Goal: Task Accomplishment & Management: Manage account settings

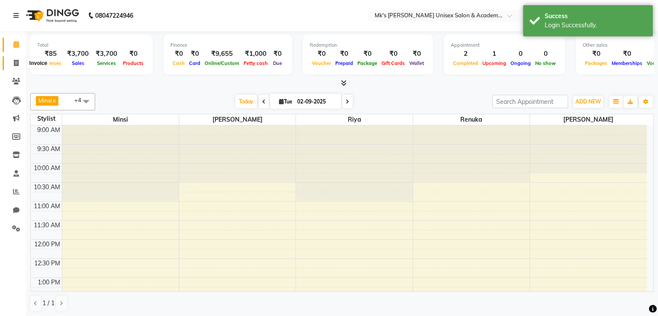
click at [21, 61] on span at bounding box center [16, 63] width 15 height 10
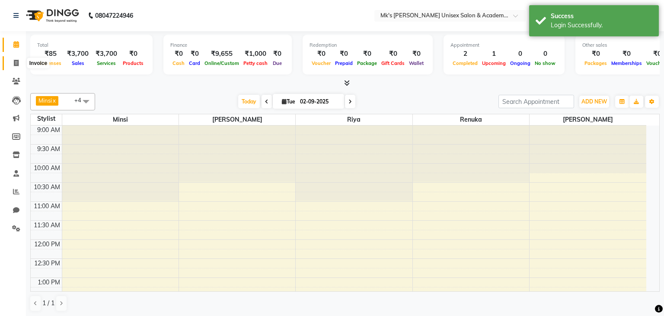
select select "service"
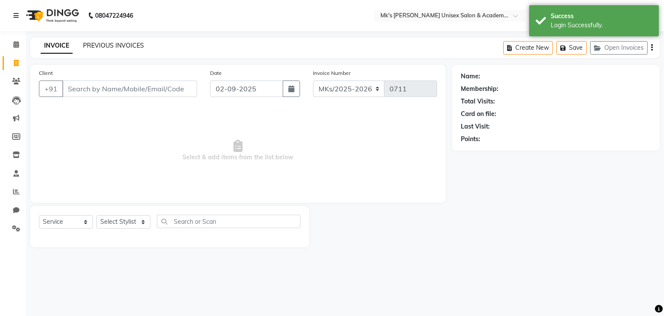
click at [105, 43] on link "PREVIOUS INVOICES" at bounding box center [113, 46] width 61 height 8
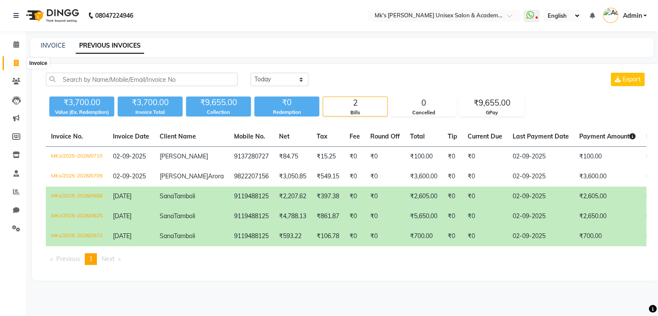
click at [19, 63] on span at bounding box center [16, 63] width 15 height 10
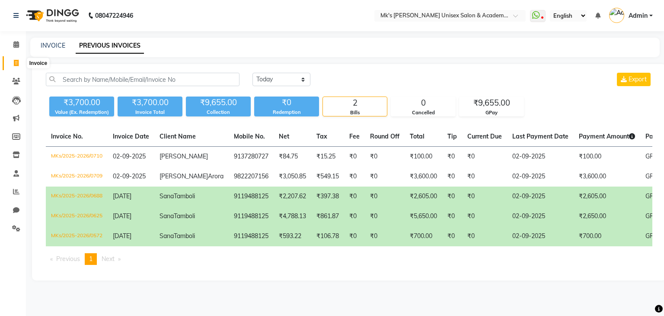
select select "service"
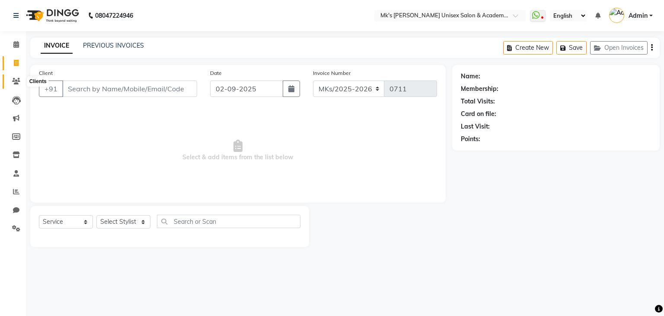
click at [15, 80] on icon at bounding box center [16, 81] width 8 height 6
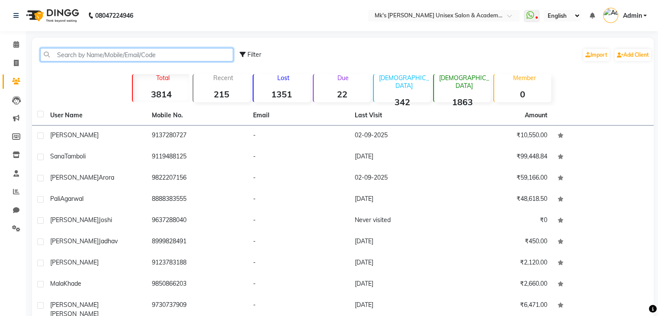
click at [99, 52] on input "text" at bounding box center [136, 54] width 193 height 13
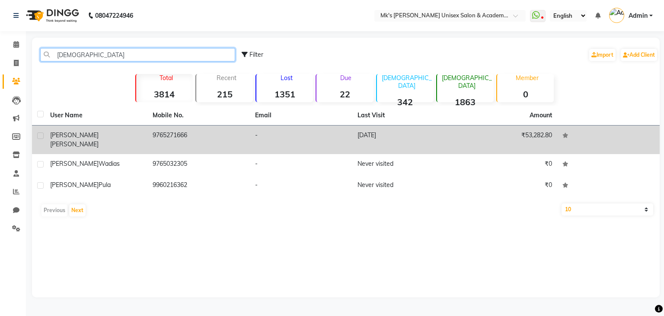
type input "[DEMOGRAPHIC_DATA]"
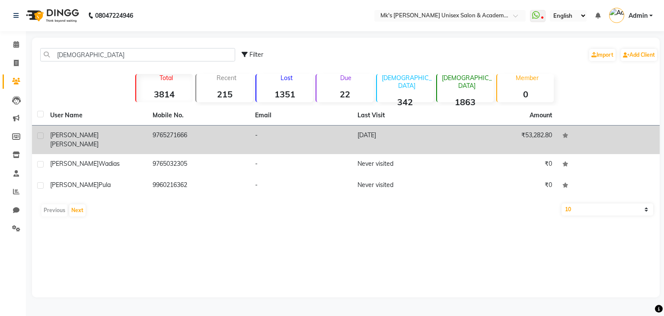
click at [147, 131] on td "[PERSON_NAME]" at bounding box center [96, 139] width 103 height 29
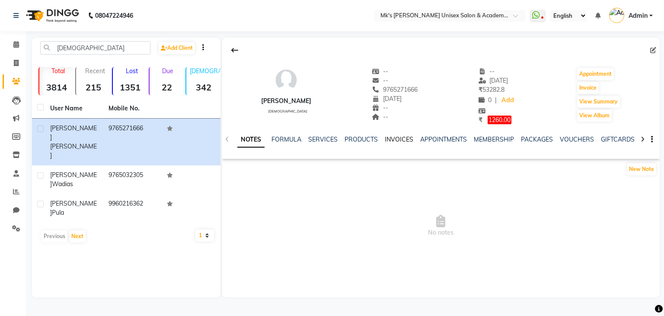
click at [401, 141] on link "INVOICES" at bounding box center [399, 139] width 29 height 8
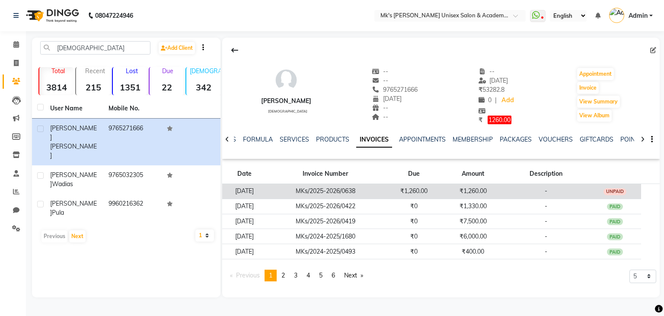
click at [420, 192] on td "₹1,260.00" at bounding box center [413, 190] width 59 height 15
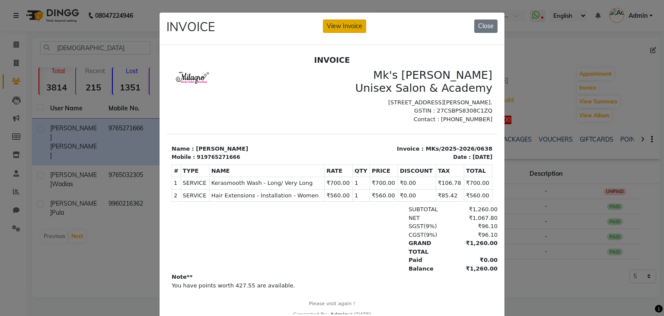
click at [337, 20] on button "View Invoice" at bounding box center [344, 25] width 43 height 13
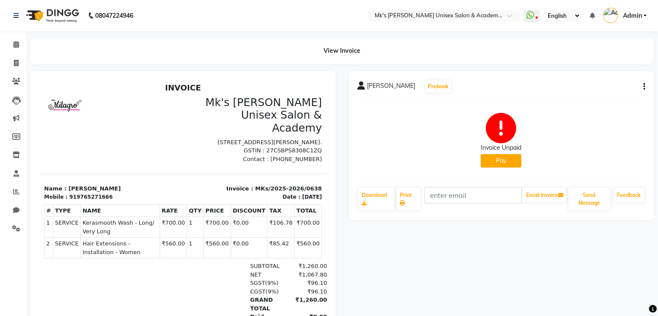
click at [503, 162] on button "Pay" at bounding box center [501, 160] width 41 height 13
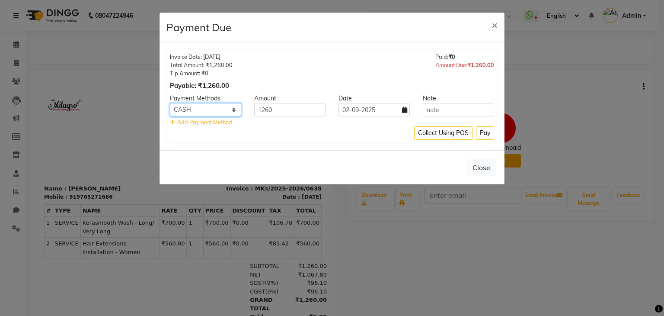
click at [210, 106] on select "Bank GPay PhonePe CASH Credit Card CARD Debit Card Master Card" at bounding box center [205, 109] width 71 height 13
select select "5"
click at [170, 103] on select "Bank GPay PhonePe CASH Credit Card CARD Debit Card Master Card" at bounding box center [205, 109] width 71 height 13
click at [490, 134] on button "Pay" at bounding box center [485, 132] width 18 height 13
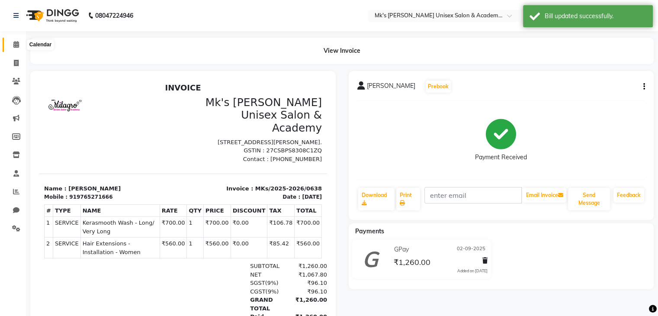
click at [16, 47] on icon at bounding box center [16, 44] width 6 height 6
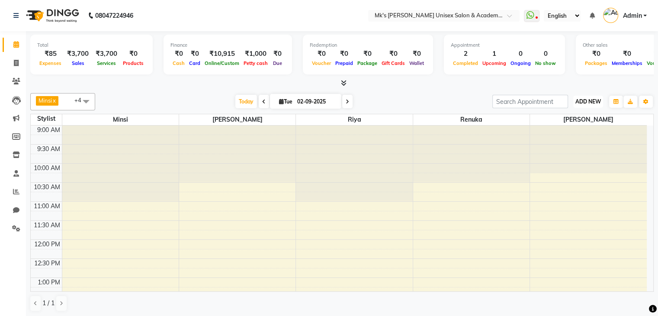
click at [595, 100] on span "ADD NEW" at bounding box center [588, 101] width 26 height 6
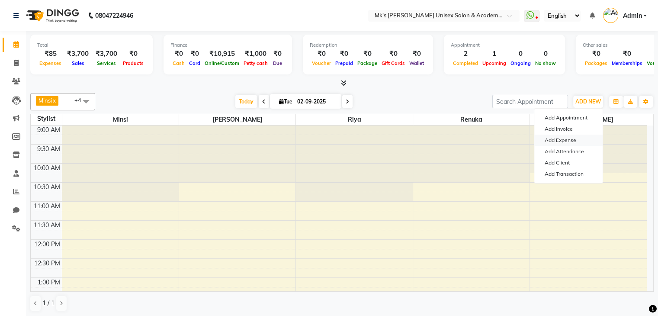
click at [575, 138] on link "Add Expense" at bounding box center [568, 140] width 68 height 11
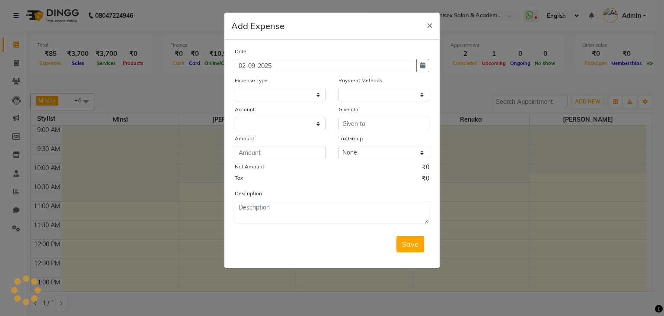
select select
select select "1"
select select "2951"
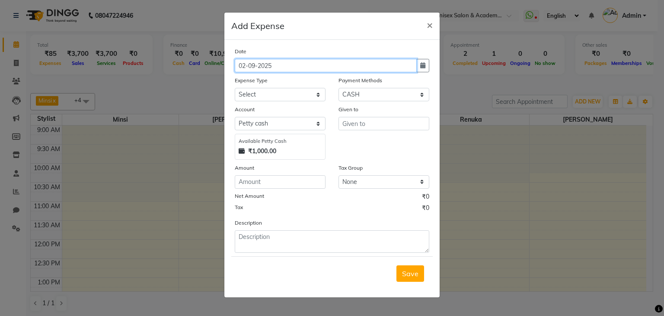
click at [292, 68] on input "02-09-2025" at bounding box center [326, 65] width 182 height 13
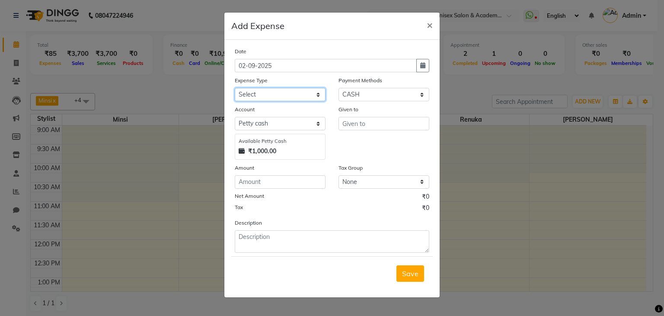
click at [279, 99] on select "Select Advance Salary Bank charges Car maintenance Cash transfer to bank Cash t…" at bounding box center [280, 94] width 91 height 13
select select "20184"
click at [235, 89] on select "Select Advance Salary Bank charges Car maintenance Cash transfer to bank Cash t…" at bounding box center [280, 94] width 91 height 13
drag, startPoint x: 372, startPoint y: 94, endPoint x: 366, endPoint y: 131, distance: 37.2
click at [366, 131] on div "Date [DATE] Expense Type Select Advance Salary Bank charges Car maintenance Cas…" at bounding box center [332, 150] width 195 height 206
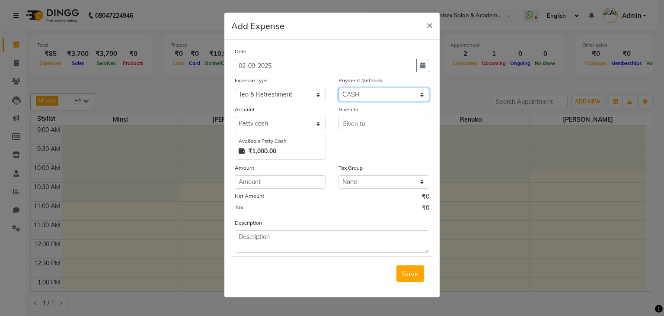
select select "5"
click at [339, 89] on select "Select Bank GPay Prepaid Points PhonePe CASH Credit Card CARD Debit Card Master…" at bounding box center [384, 94] width 91 height 13
select select "2952"
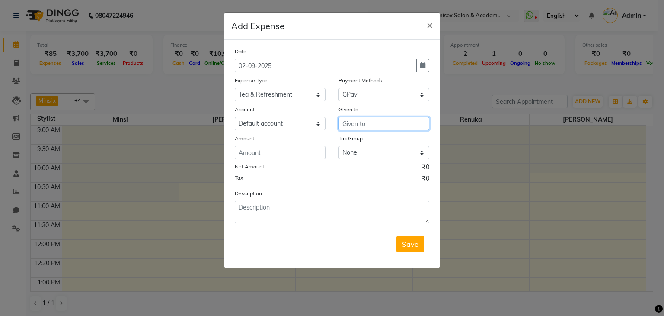
click at [359, 123] on input "text" at bounding box center [384, 123] width 91 height 13
type input "7"
type input "[PERSON_NAME]"
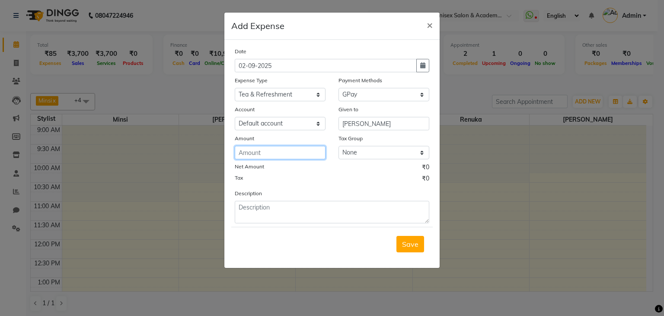
click at [269, 151] on input "number" at bounding box center [280, 152] width 91 height 13
type input "70"
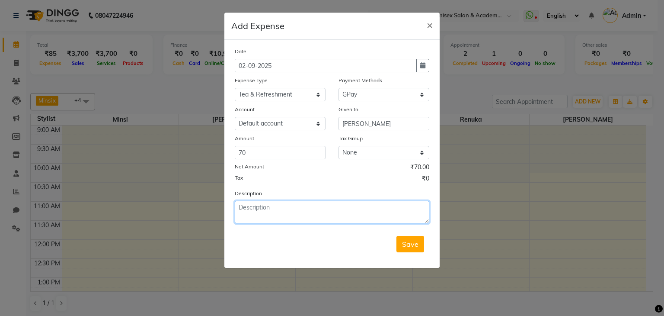
click at [282, 215] on textarea at bounding box center [332, 212] width 195 height 22
click at [249, 207] on textarea "swwts for bappa" at bounding box center [332, 212] width 195 height 22
type textarea "sweets for bappa"
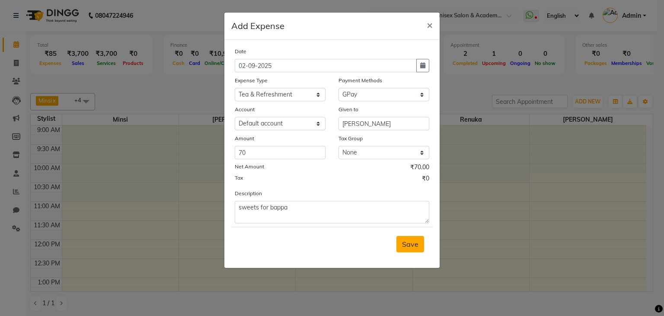
click at [399, 249] on button "Save" at bounding box center [411, 244] width 28 height 16
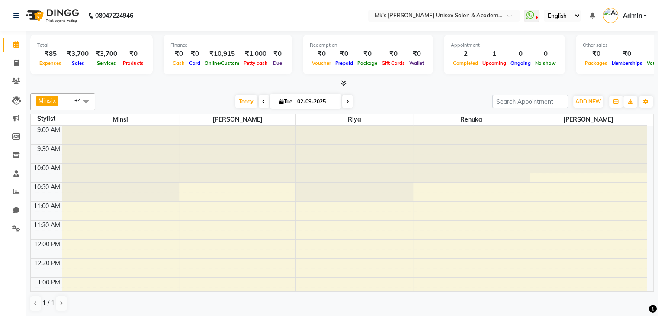
scroll to position [0, 0]
click at [349, 96] on span at bounding box center [347, 100] width 10 height 13
type input "[DATE]"
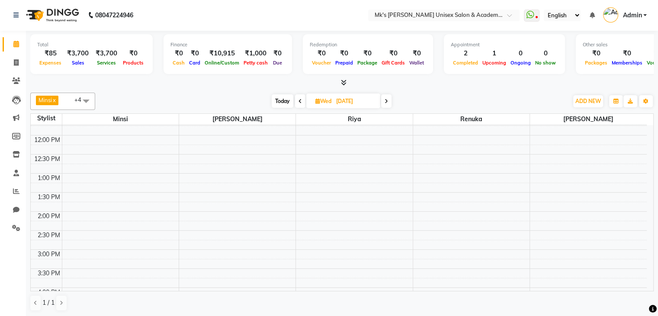
scroll to position [0, 0]
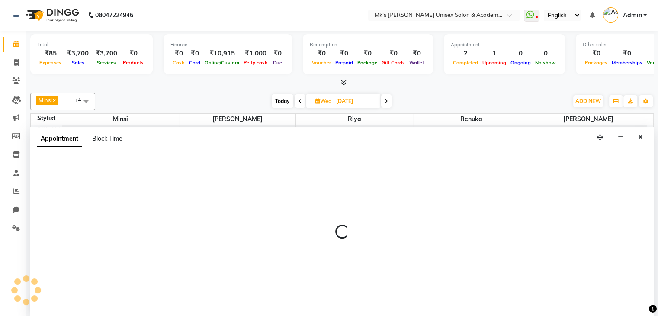
select select "21738"
select select "660"
select select "tentative"
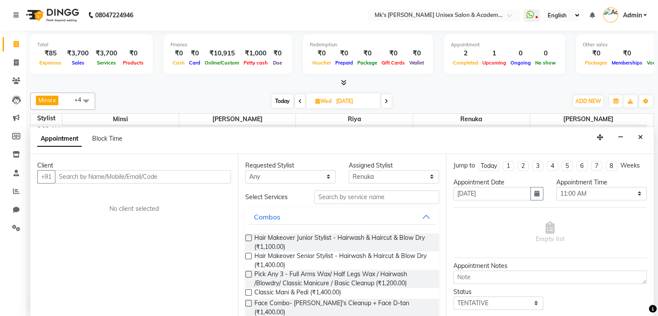
click at [116, 174] on input "text" at bounding box center [143, 176] width 176 height 13
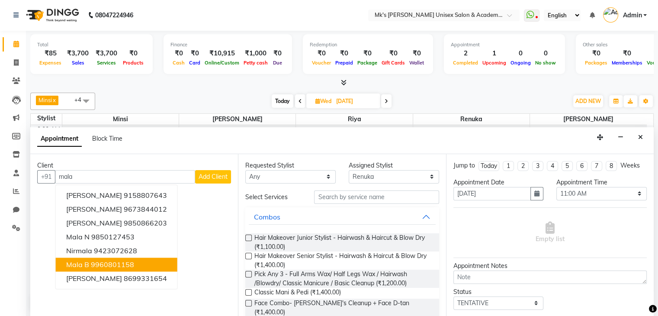
click at [92, 268] on button "Mala B 9960801158" at bounding box center [117, 264] width 122 height 14
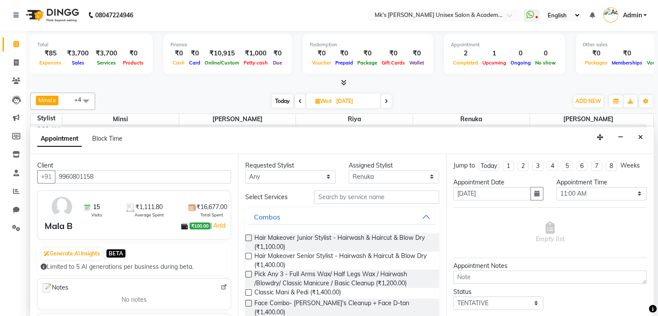
type input "9960801158"
click at [359, 195] on input "text" at bounding box center [376, 196] width 125 height 13
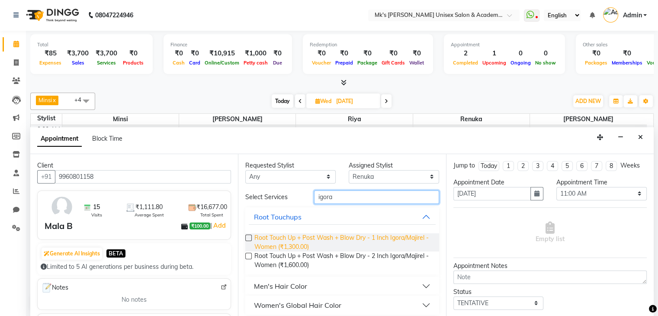
type input "igora"
click at [353, 234] on span "Root Touch Up + Post Wash + Blow Dry - 1 Inch Igora/Majirel - Women (₹1,300.00)" at bounding box center [342, 242] width 177 height 18
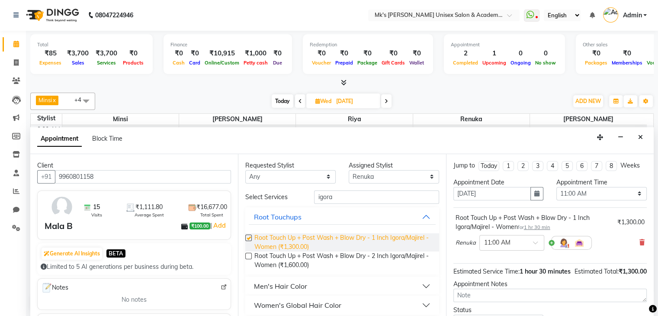
checkbox input "false"
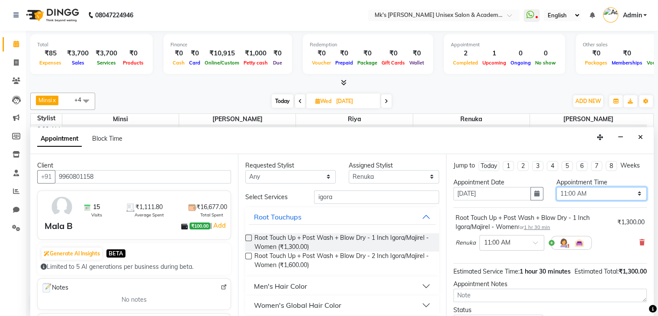
click at [595, 190] on select "Select 10:00 AM 10:15 AM 10:30 AM 10:45 AM 11:00 AM 11:15 AM 11:30 AM 11:45 AM …" at bounding box center [601, 193] width 90 height 13
select select "675"
click at [556, 187] on select "Select 10:00 AM 10:15 AM 10:30 AM 10:45 AM 11:00 AM 11:15 AM 11:30 AM 11:45 AM …" at bounding box center [601, 193] width 90 height 13
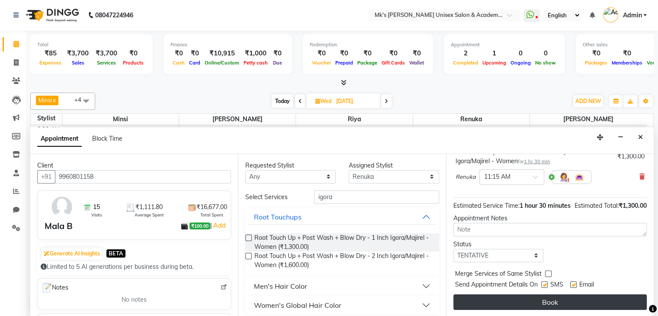
click at [560, 304] on button "Book" at bounding box center [549, 302] width 193 height 16
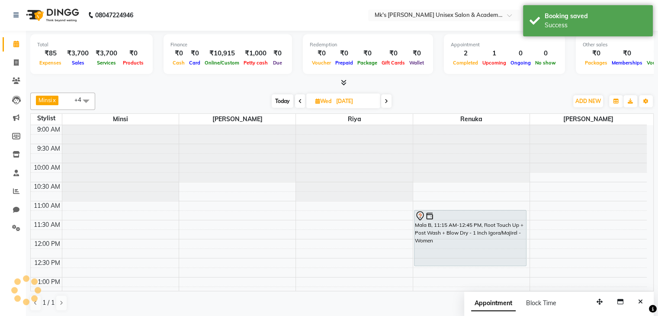
scroll to position [0, 0]
click at [16, 209] on icon at bounding box center [16, 210] width 6 height 6
select select "100"
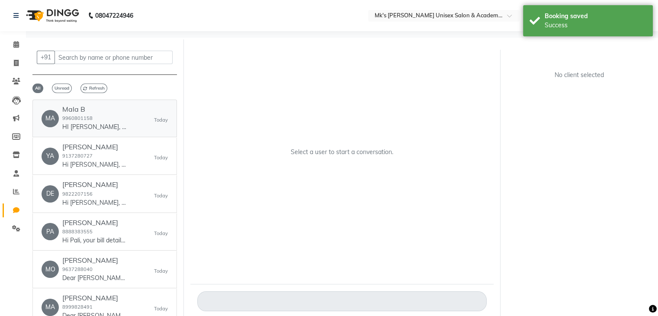
click at [81, 108] on h6 "Mala B" at bounding box center [94, 109] width 65 height 8
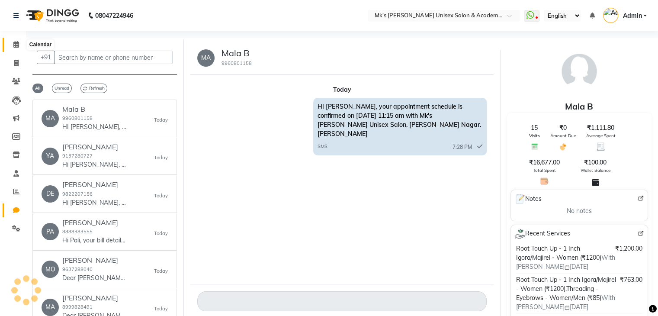
click at [14, 48] on span at bounding box center [16, 45] width 15 height 10
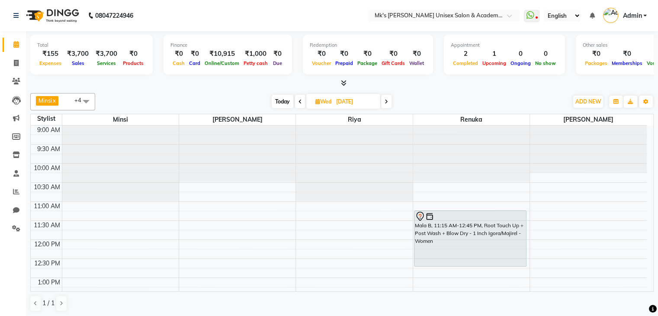
click at [341, 81] on icon at bounding box center [344, 83] width 6 height 6
